Goal: Task Accomplishment & Management: Manage account settings

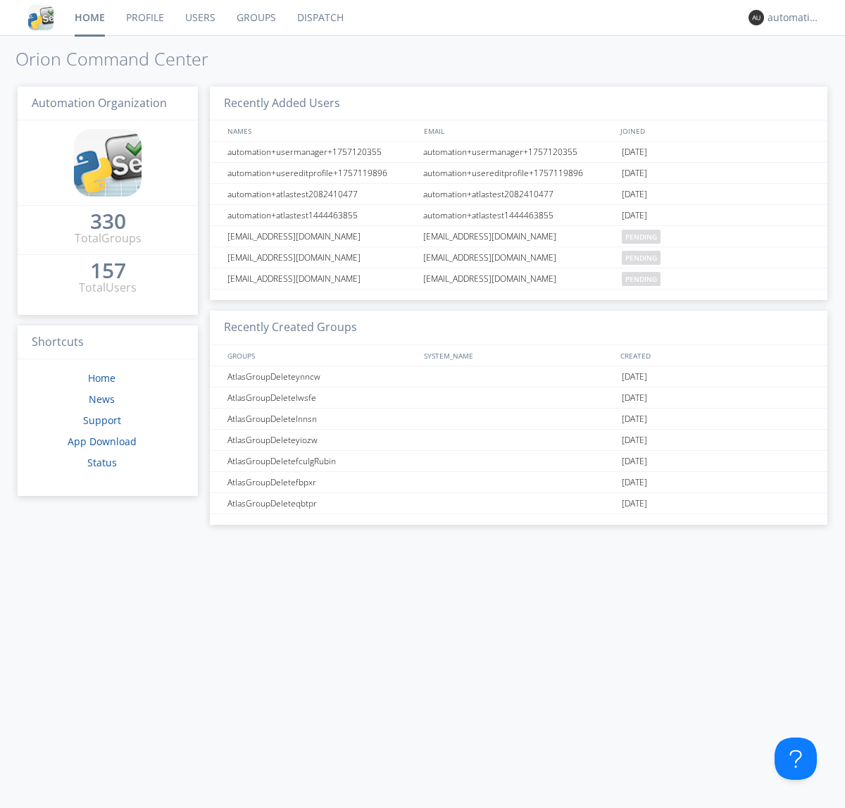
click at [319, 18] on link "Dispatch" at bounding box center [321, 17] width 68 height 35
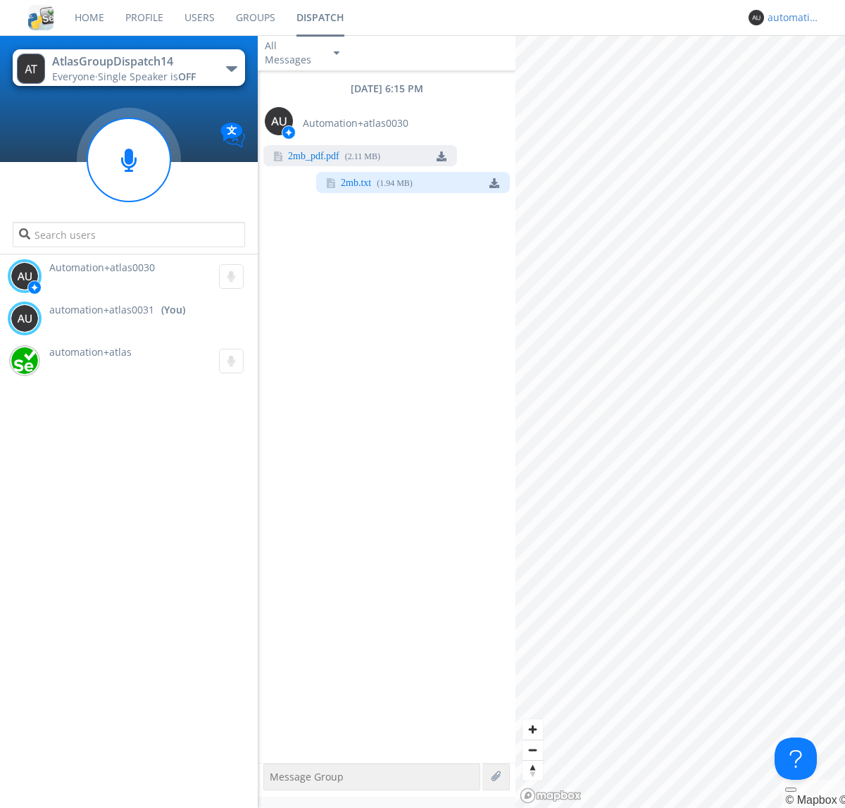
click at [790, 18] on div "automation+atlas0031" at bounding box center [794, 18] width 53 height 14
click at [801, 74] on div "Log Out" at bounding box center [801, 74] width 73 height 25
